Goal: Task Accomplishment & Management: Manage account settings

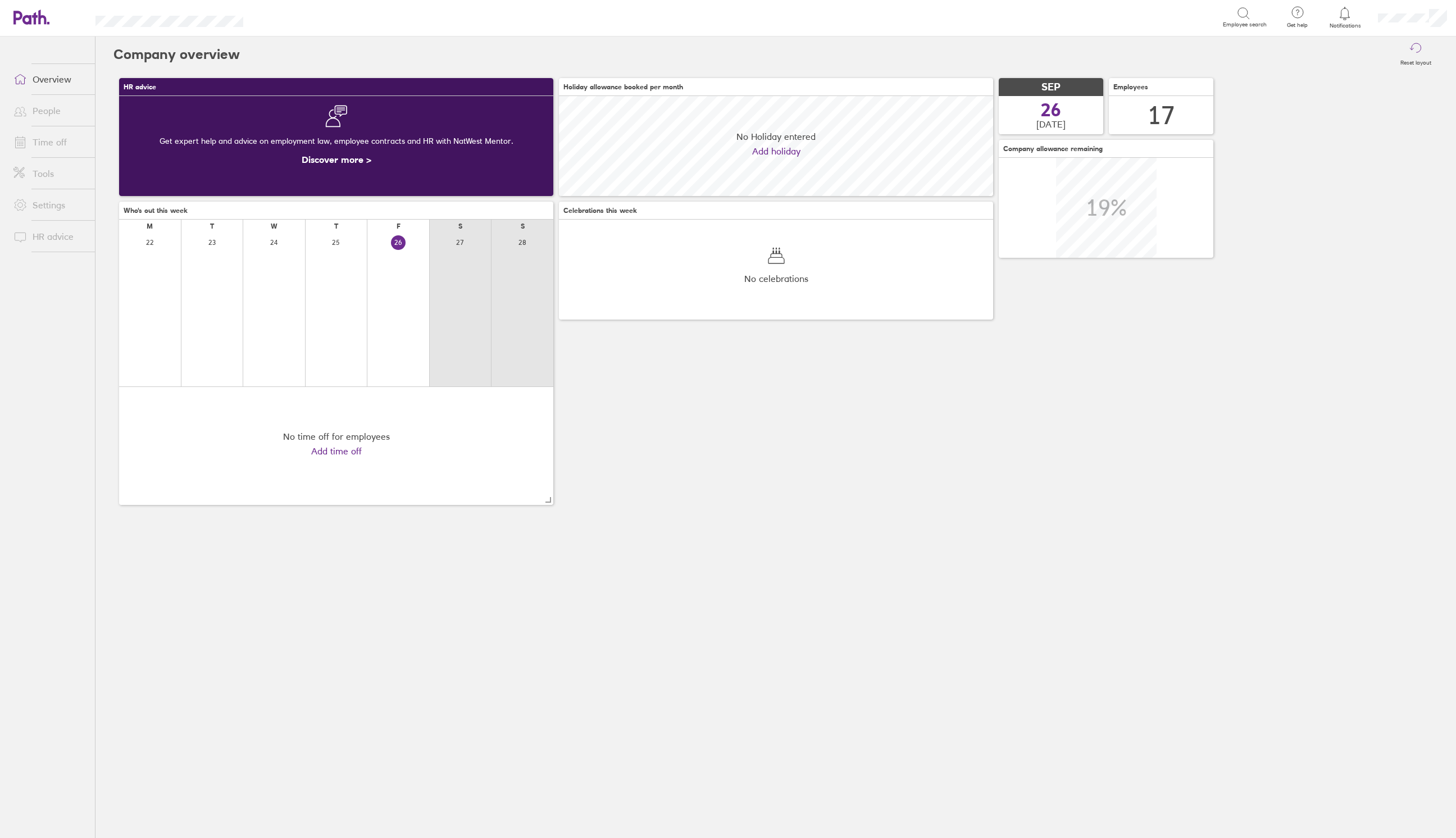
scroll to position [99, 434]
click at [48, 111] on link "People" at bounding box center [49, 110] width 90 height 22
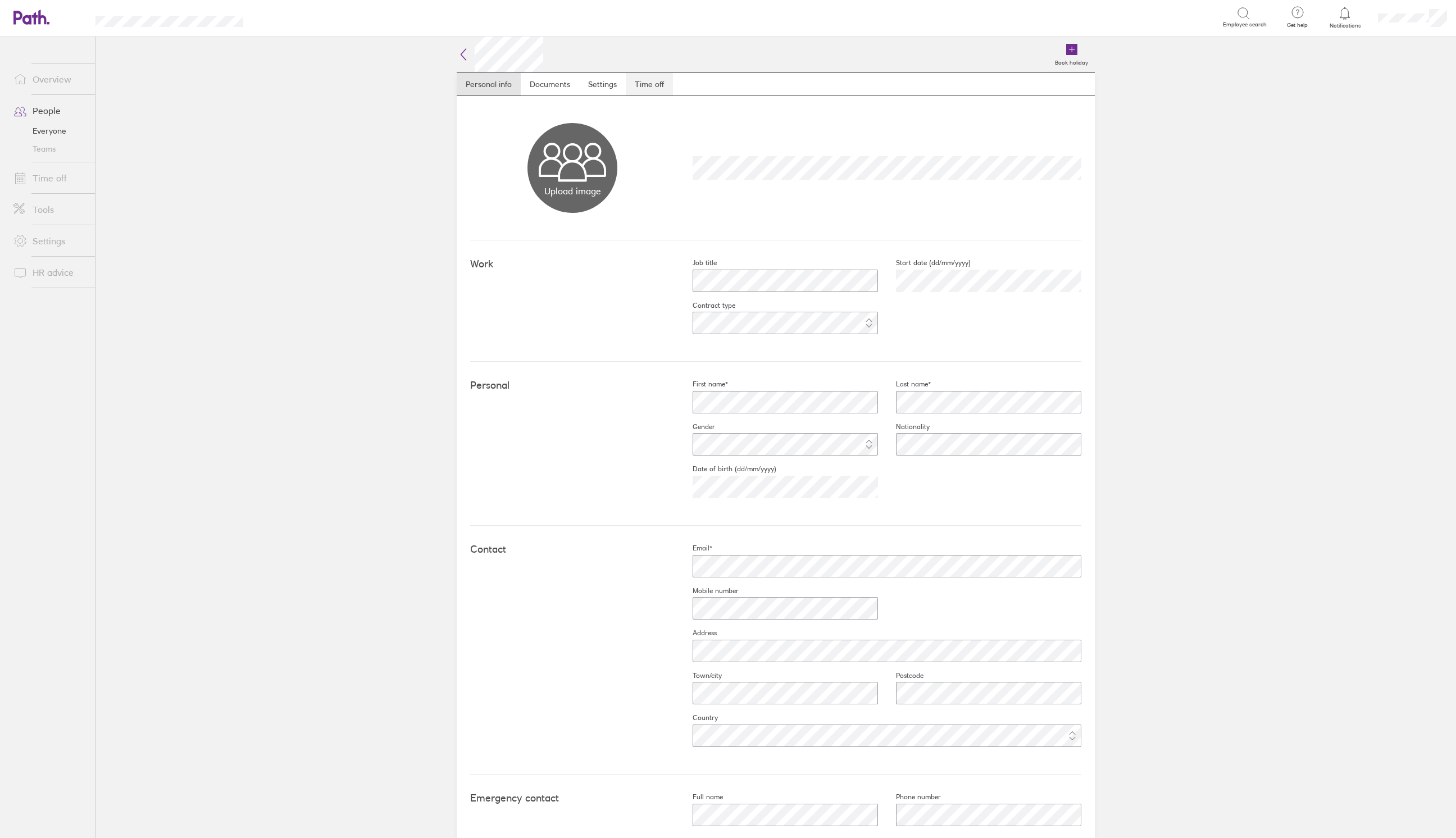
click at [637, 87] on link "Time off" at bounding box center [649, 84] width 47 height 22
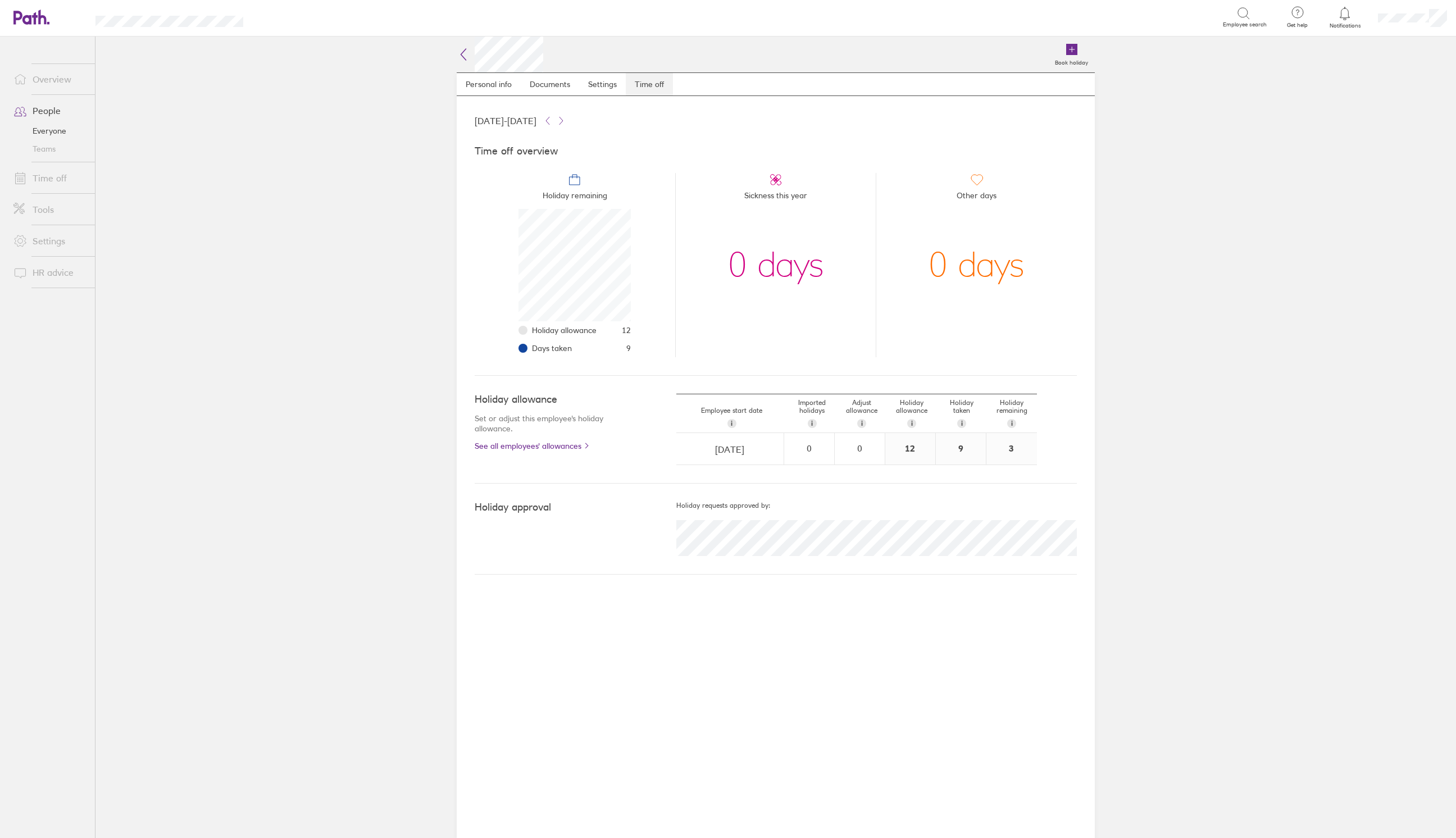
scroll to position [113, 113]
